Goal: Communication & Community: Ask a question

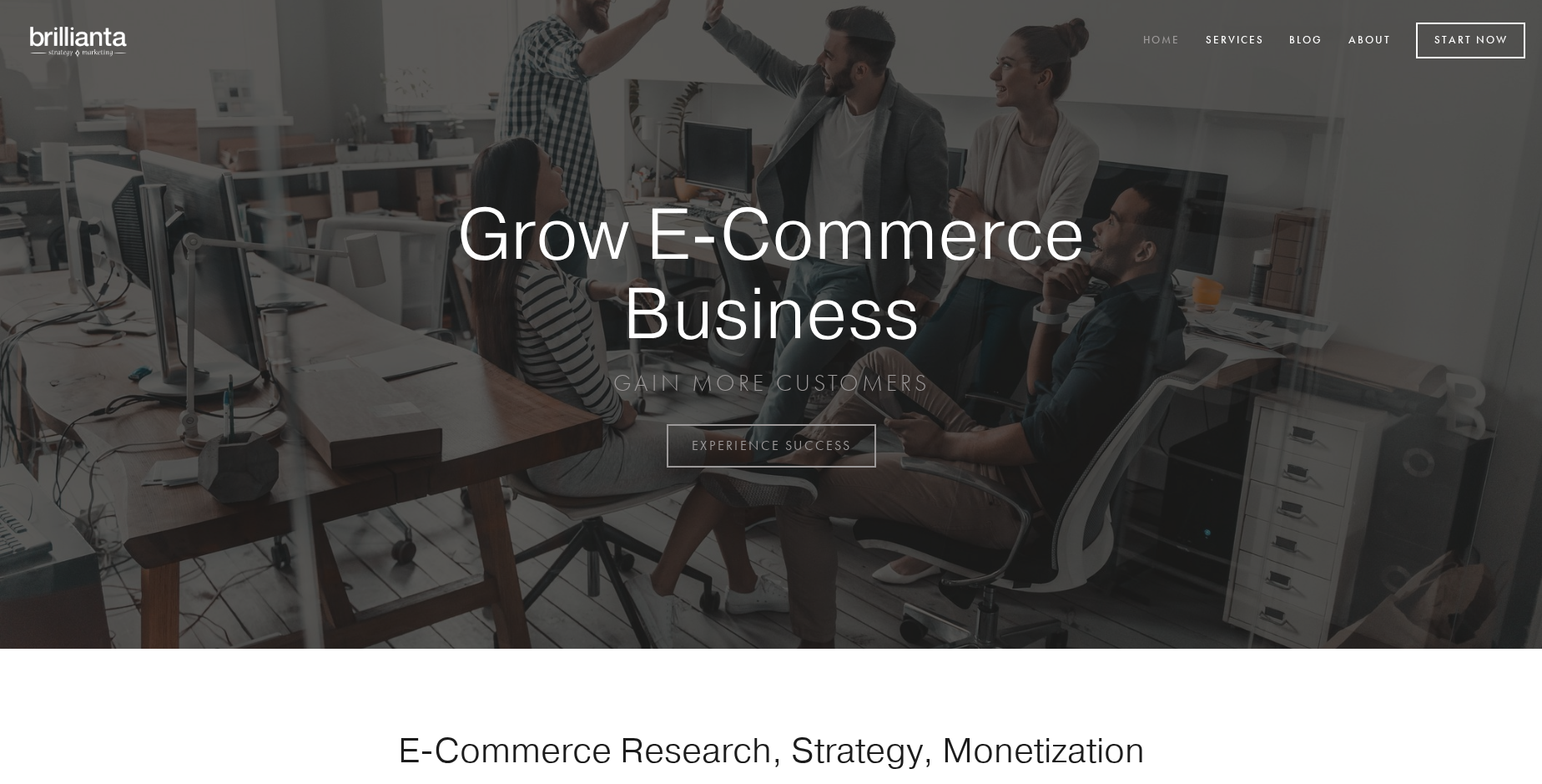
scroll to position [4374, 0]
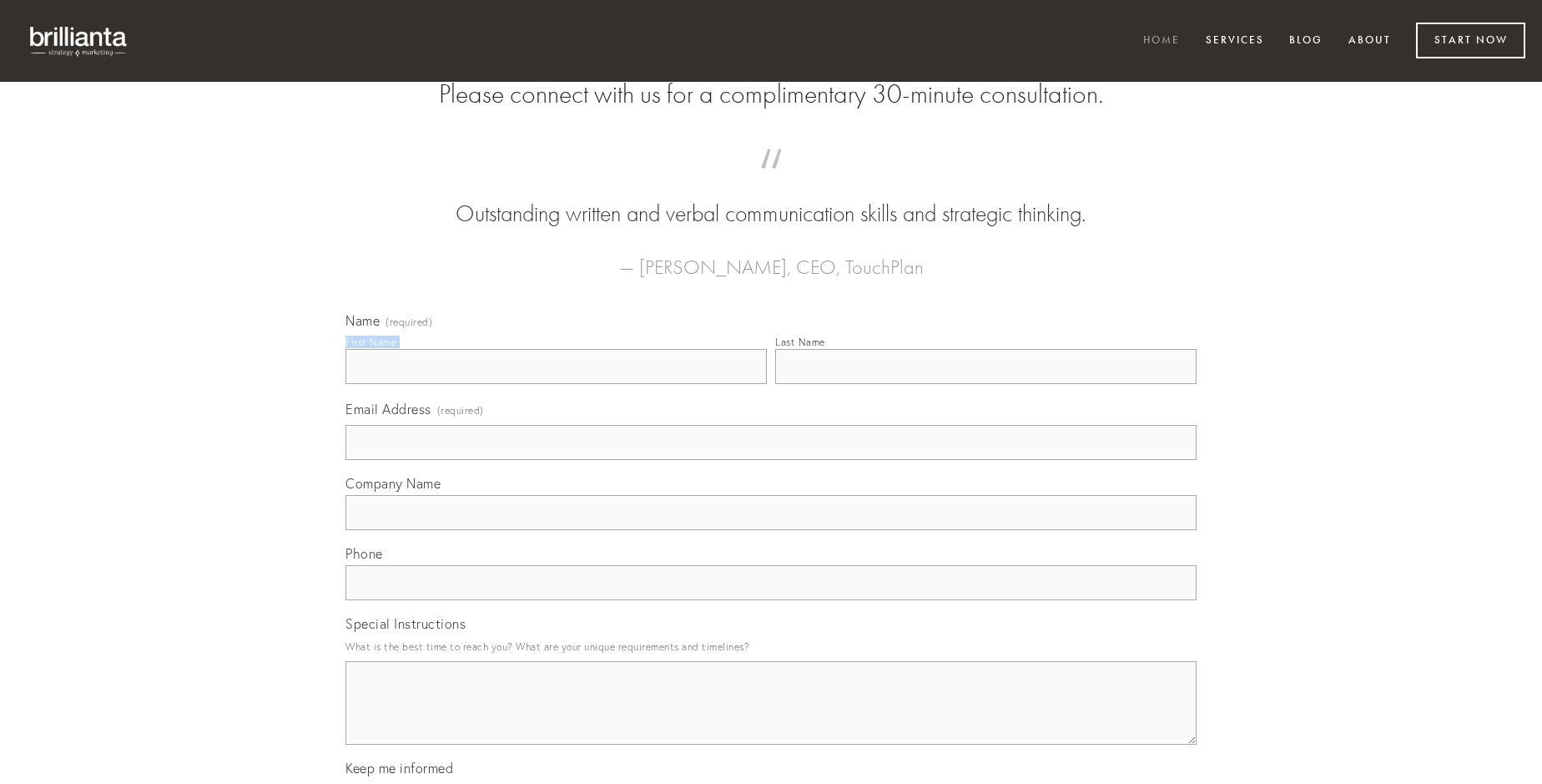
type input "[PERSON_NAME] Hand-[PERSON_NAME]"
click at [986, 384] on input "Last Name" at bounding box center [986, 366] width 421 height 35
type input "[PERSON_NAME] Hand-[PERSON_NAME]"
click at [771, 460] on input "Email Address (required)" at bounding box center [771, 442] width 852 height 35
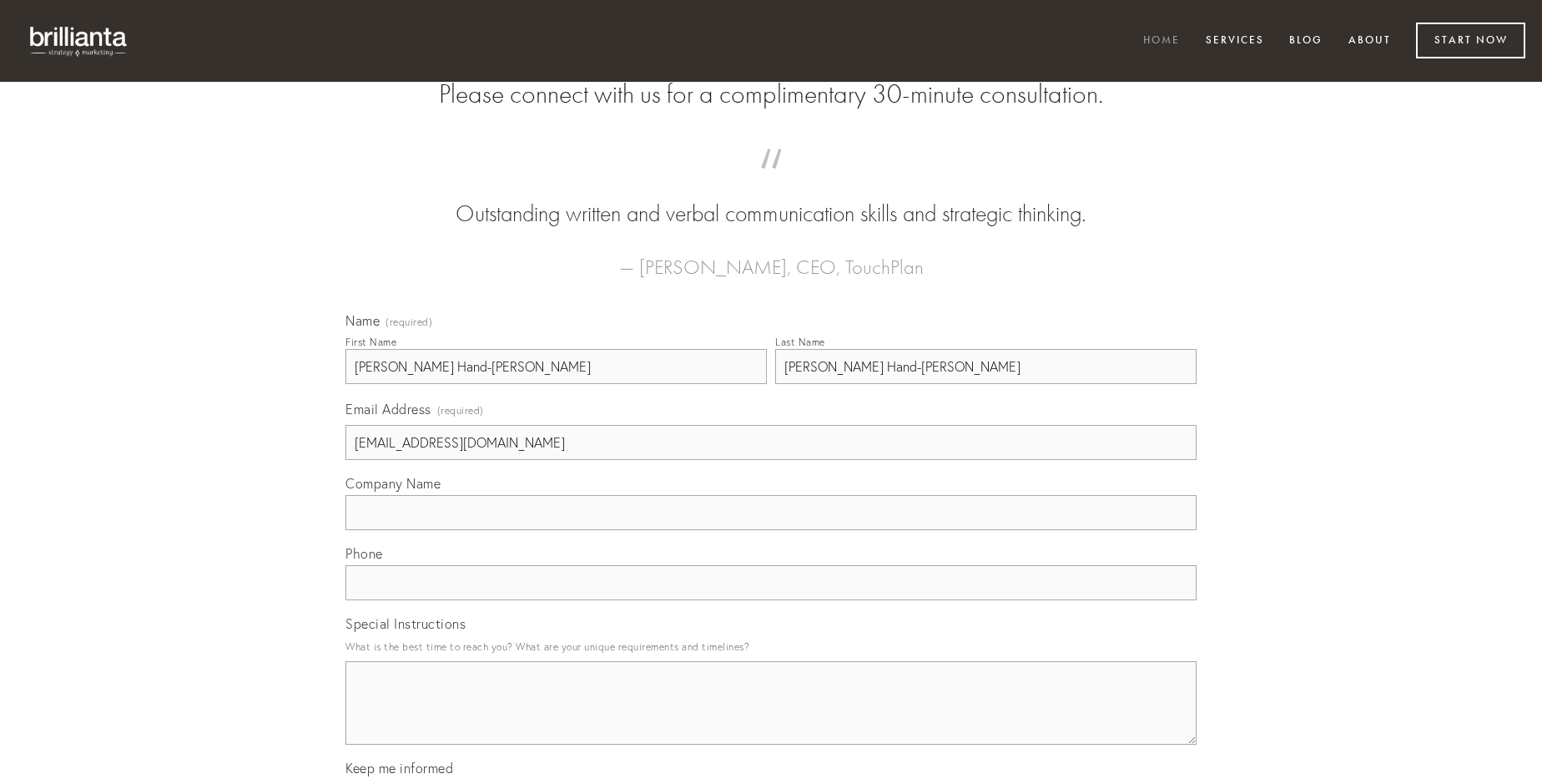
type input "[EMAIL_ADDRESS][DOMAIN_NAME]"
click at [771, 530] on input "Company Name" at bounding box center [771, 512] width 852 height 35
type input "tener"
click at [771, 600] on input "text" at bounding box center [771, 582] width 852 height 35
click at [771, 717] on textarea "Special Instructions" at bounding box center [771, 702] width 852 height 83
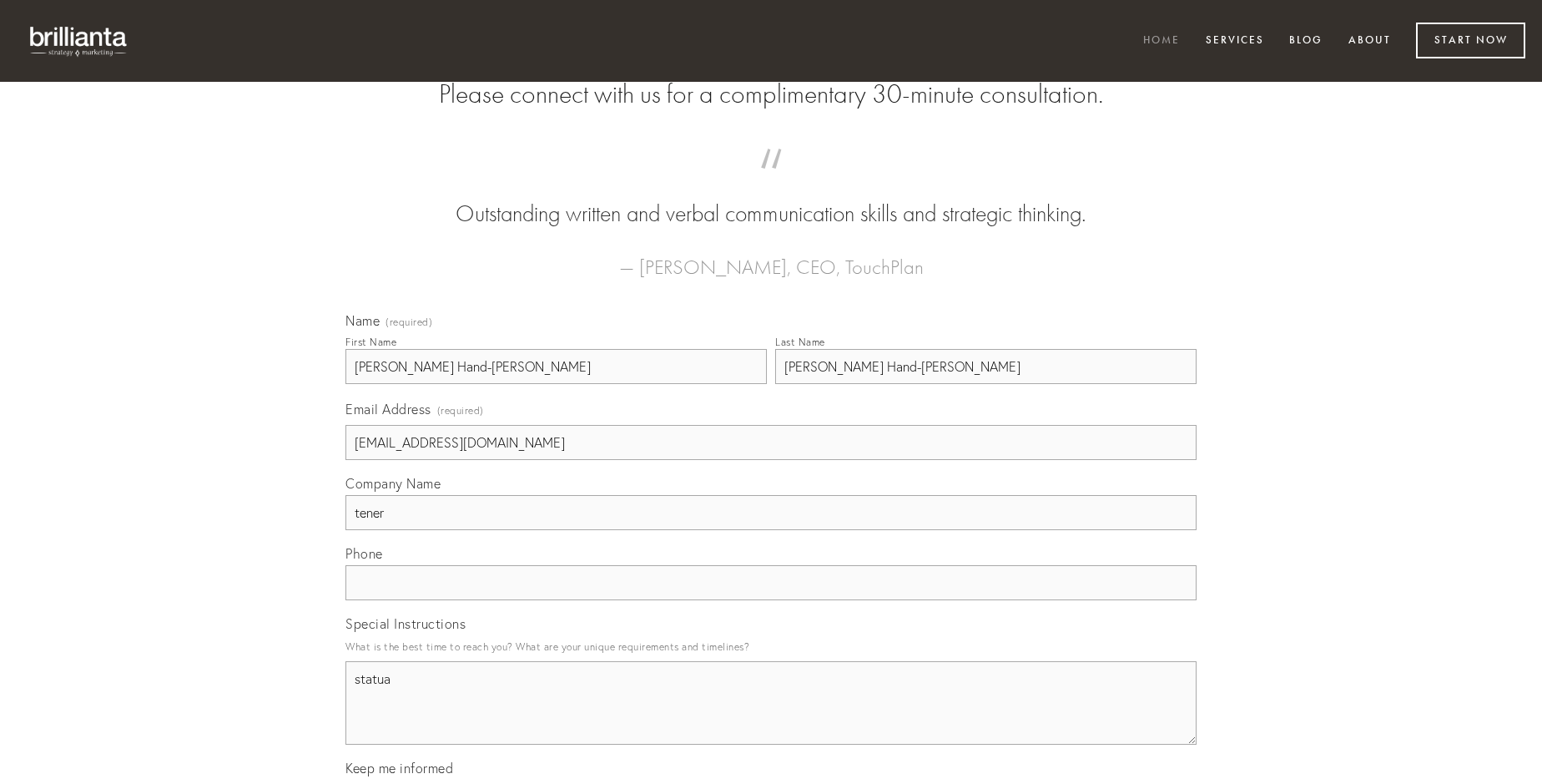
type textarea "statua"
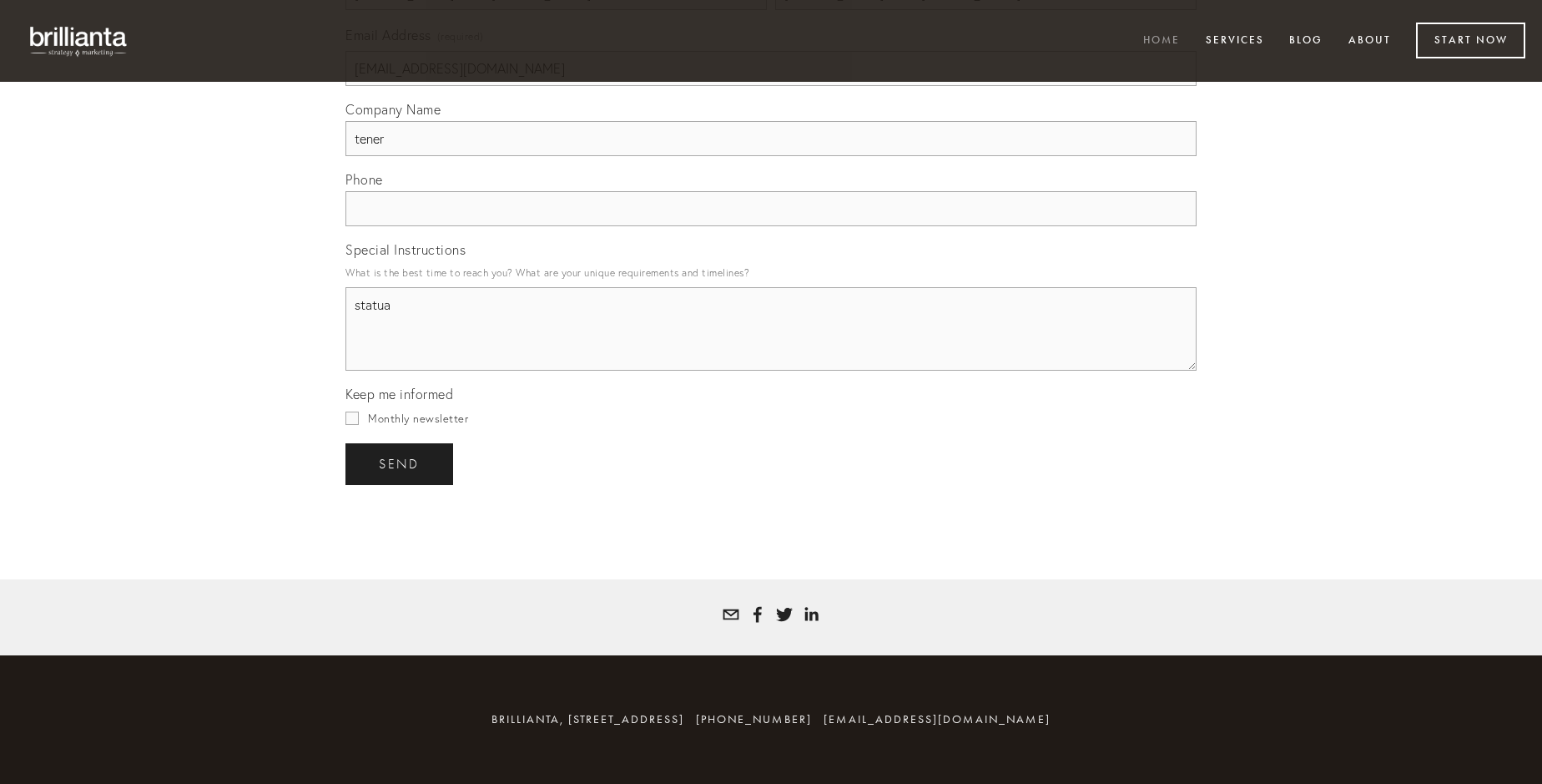
click at [401, 463] on span "send" at bounding box center [399, 464] width 41 height 15
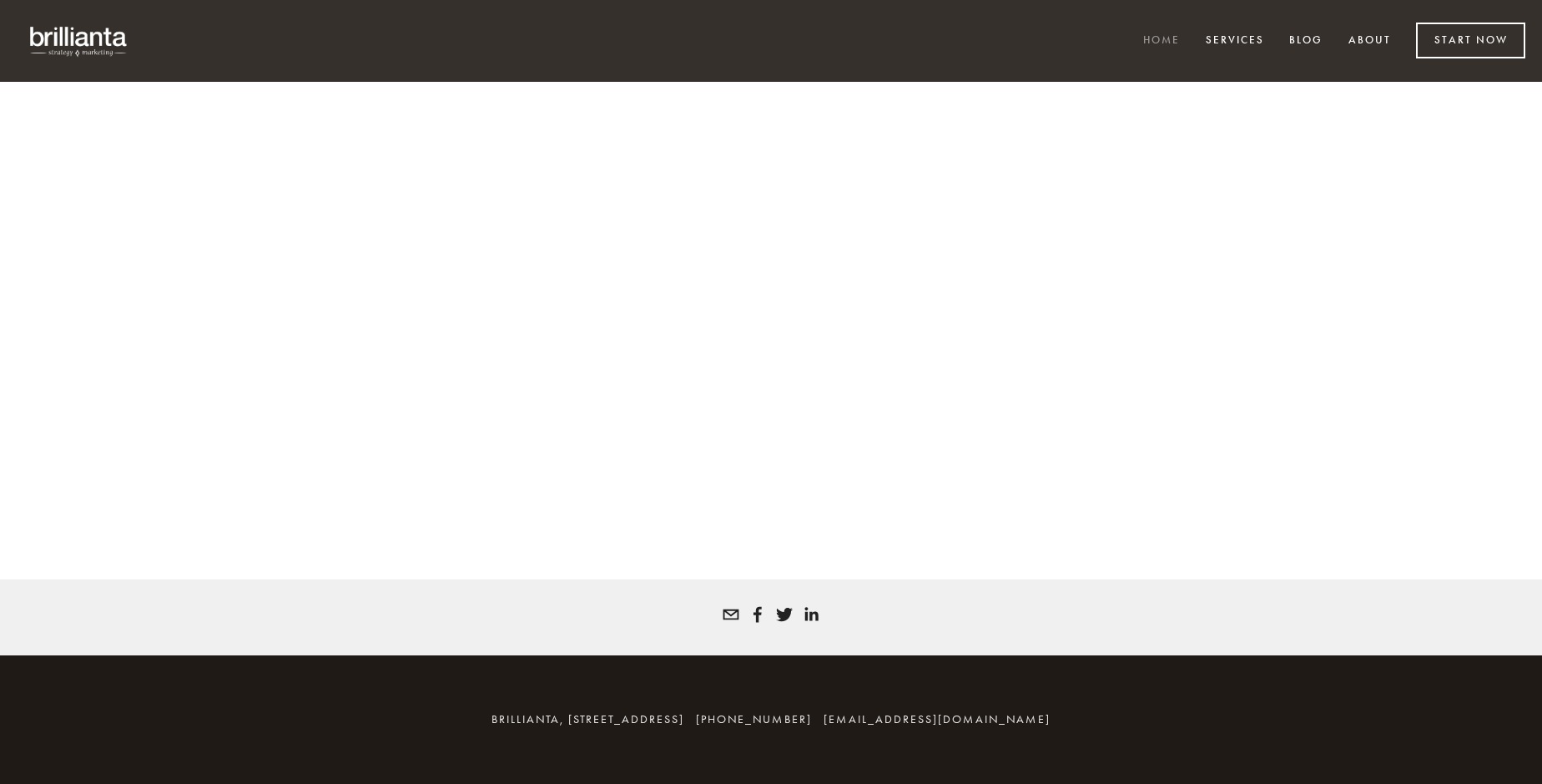
scroll to position [4352, 0]
